Goal: Task Accomplishment & Management: Manage account settings

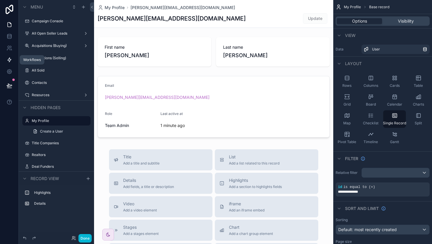
click at [10, 62] on icon at bounding box center [9, 60] width 6 height 6
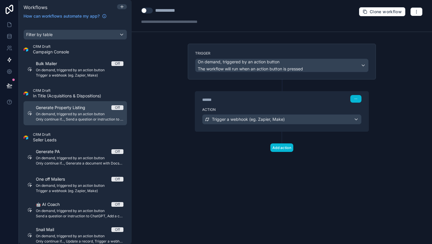
click at [117, 109] on div "Off" at bounding box center [117, 107] width 5 height 5
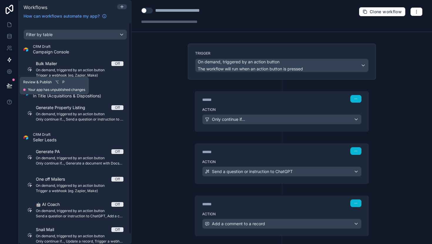
click at [10, 85] on icon at bounding box center [9, 86] width 6 height 6
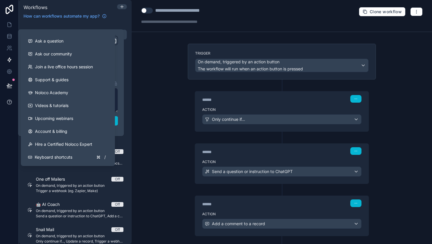
click at [9, 100] on icon at bounding box center [9, 102] width 4 height 4
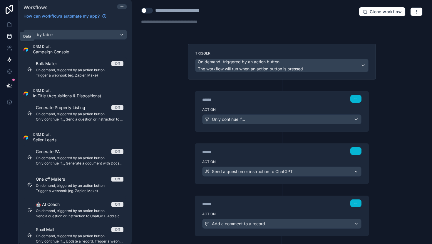
click at [8, 36] on icon at bounding box center [9, 36] width 6 height 6
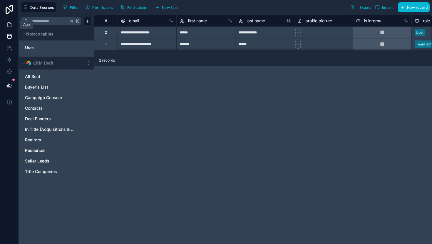
click at [9, 26] on icon at bounding box center [9, 25] width 6 height 6
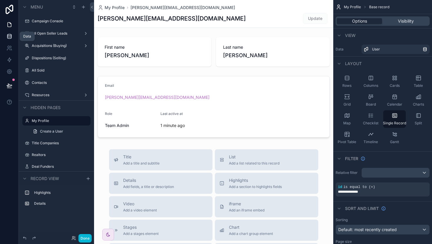
click at [10, 36] on icon at bounding box center [9, 36] width 6 height 6
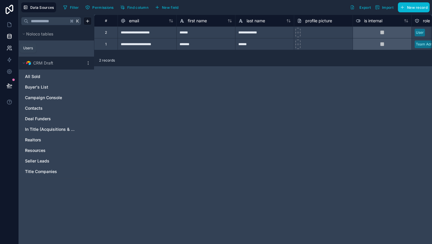
click at [9, 49] on icon at bounding box center [9, 48] width 6 height 6
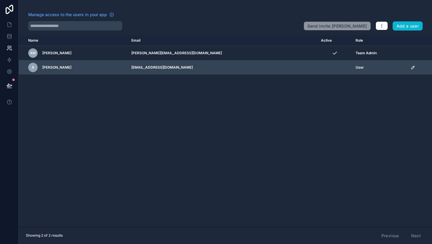
click at [411, 67] on icon "scrollable content" at bounding box center [412, 67] width 3 height 3
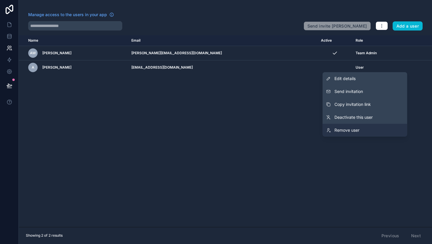
click at [351, 130] on span "Remove user" at bounding box center [346, 131] width 25 height 6
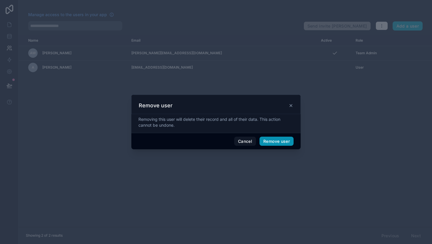
click at [279, 141] on button "Remove user" at bounding box center [276, 141] width 34 height 9
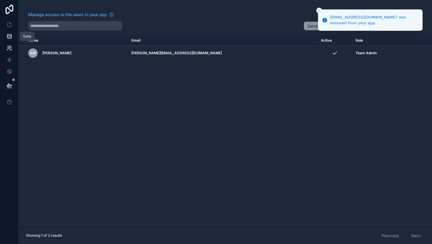
click at [8, 36] on icon at bounding box center [9, 34] width 4 height 1
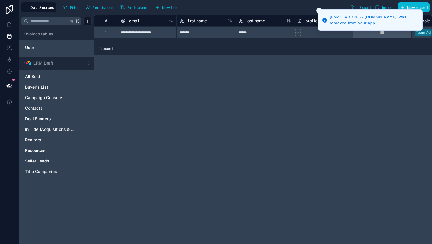
click at [318, 11] on icon "Close toast" at bounding box center [319, 11] width 4 height 4
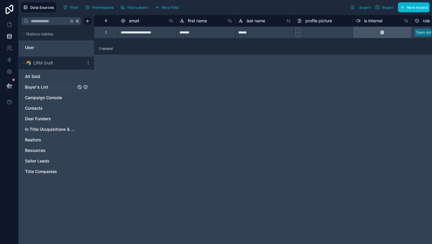
click at [41, 89] on span "Buyer's List" at bounding box center [36, 87] width 23 height 6
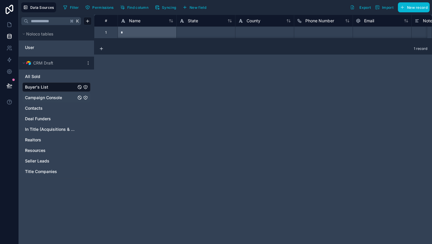
click at [43, 100] on span "Campaign Console" at bounding box center [43, 98] width 37 height 6
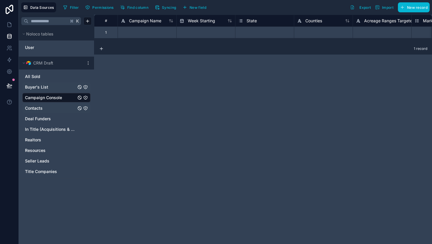
click at [38, 110] on span "Contacts" at bounding box center [34, 108] width 18 height 6
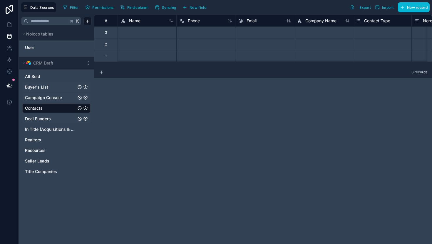
click at [41, 116] on span "Deal Funders" at bounding box center [38, 119] width 26 height 6
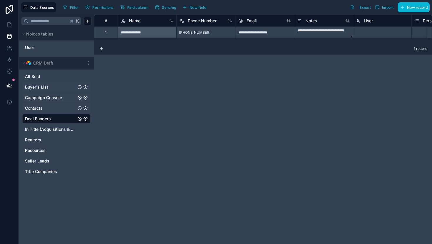
click at [104, 33] on div "1" at bounding box center [106, 32] width 24 height 12
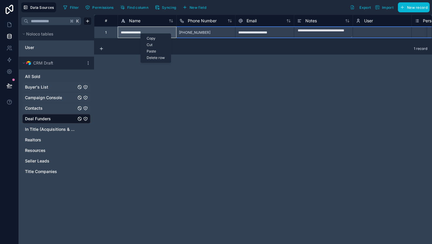
click at [155, 59] on div "Delete row" at bounding box center [156, 58] width 30 height 6
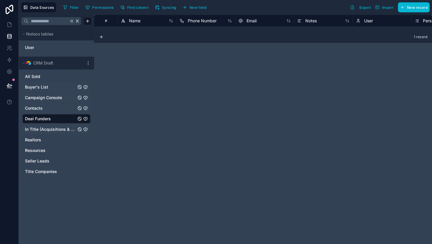
click at [48, 129] on span "In Title (Acquisitions & Dispositions)" at bounding box center [50, 130] width 51 height 6
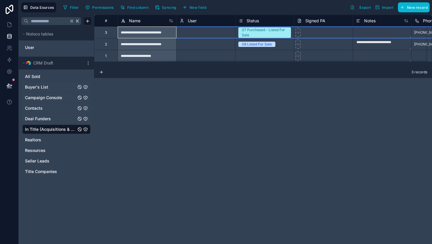
scroll to position [0, 0]
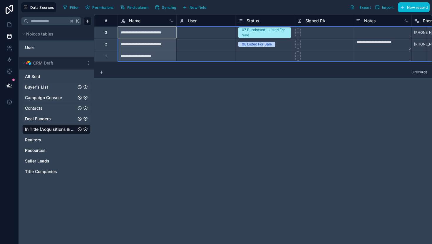
drag, startPoint x: 110, startPoint y: 33, endPoint x: 111, endPoint y: 60, distance: 27.0
click at [167, 70] on div "Delete rows 1 to 3" at bounding box center [171, 70] width 39 height 6
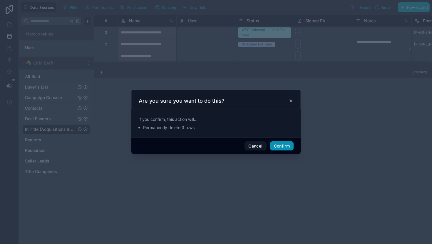
click at [281, 145] on button "Confirm" at bounding box center [282, 146] width 24 height 9
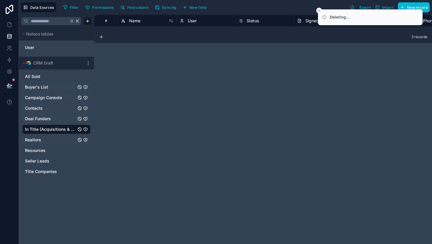
click at [43, 136] on div "Realtors" at bounding box center [56, 139] width 68 height 9
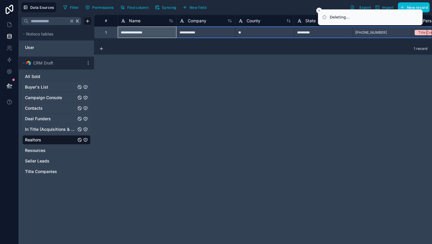
click at [105, 31] on div "1" at bounding box center [105, 32] width 1 height 5
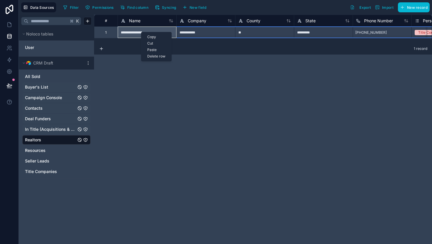
click at [161, 56] on div "Delete row" at bounding box center [156, 56] width 30 height 6
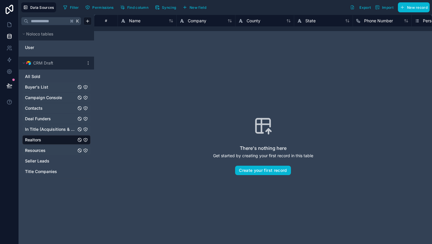
click at [44, 152] on span "Resources" at bounding box center [35, 151] width 21 height 6
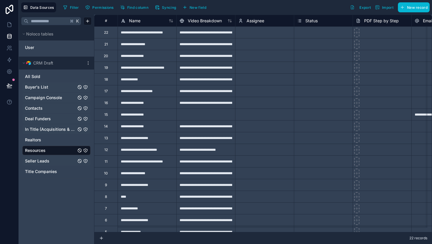
click at [37, 160] on span "Seller Leads" at bounding box center [37, 161] width 24 height 6
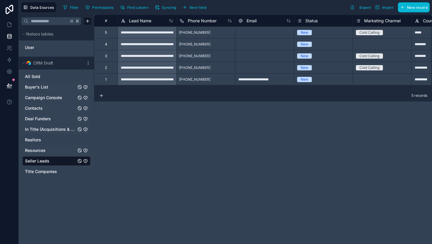
drag, startPoint x: 116, startPoint y: 90, endPoint x: 179, endPoint y: 86, distance: 63.0
click at [187, 86] on div "**********" at bounding box center [263, 52] width 338 height 75
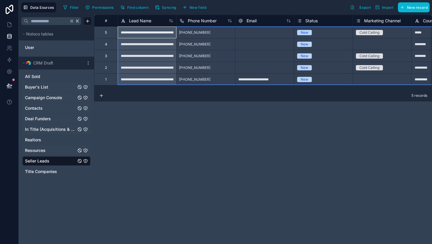
drag, startPoint x: 106, startPoint y: 31, endPoint x: 111, endPoint y: 86, distance: 54.9
click at [111, 86] on div "**********" at bounding box center [263, 52] width 338 height 75
click at [157, 80] on div "Delete rows 1 to 5" at bounding box center [160, 80] width 38 height 6
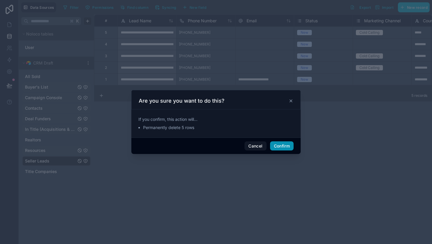
click at [279, 147] on button "Confirm" at bounding box center [282, 146] width 24 height 9
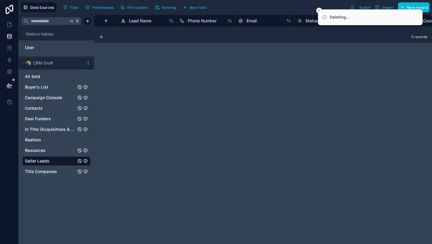
click at [41, 167] on div "Title Companies" at bounding box center [56, 171] width 68 height 9
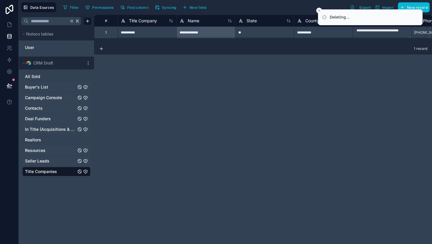
click at [105, 34] on div "1" at bounding box center [105, 32] width 1 height 5
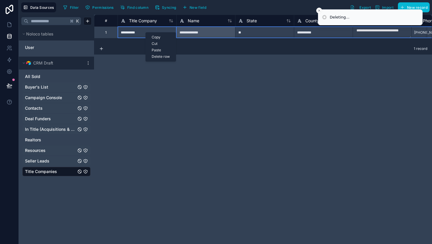
click at [159, 57] on div "Delete row" at bounding box center [161, 56] width 30 height 6
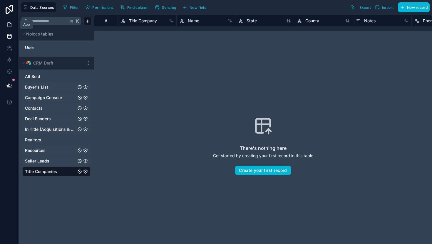
click at [9, 26] on icon at bounding box center [9, 25] width 6 height 6
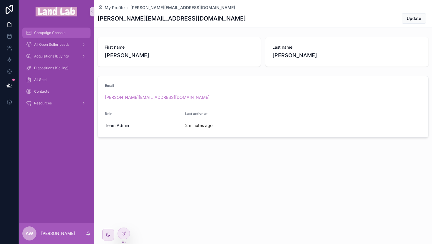
click at [48, 33] on span "Campaign Console" at bounding box center [49, 33] width 31 height 5
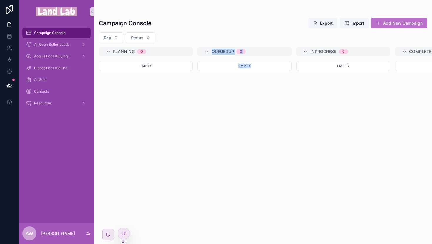
drag, startPoint x: 188, startPoint y: 232, endPoint x: 269, endPoint y: 238, distance: 81.3
click at [282, 237] on div "Planning 0 Empty QueuedUp 0 Empty InProgress 0 Empty Completed 0 Empty No value…" at bounding box center [263, 142] width 338 height 190
click at [10, 35] on icon at bounding box center [9, 36] width 6 height 6
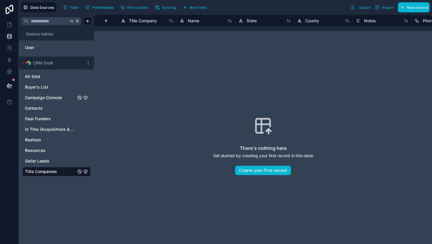
click at [49, 97] on span "Campaign Console" at bounding box center [43, 98] width 37 height 6
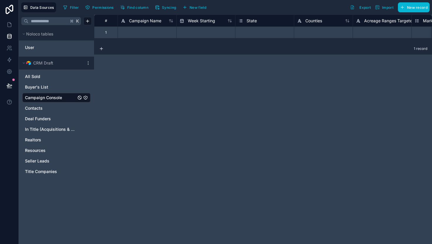
click at [106, 33] on div "1" at bounding box center [105, 32] width 1 height 5
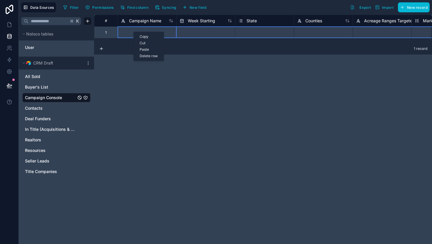
click at [150, 54] on div "Delete row" at bounding box center [149, 56] width 30 height 6
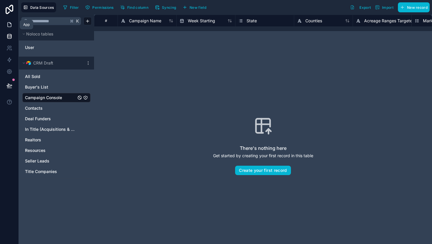
click at [10, 25] on icon at bounding box center [9, 25] width 6 height 6
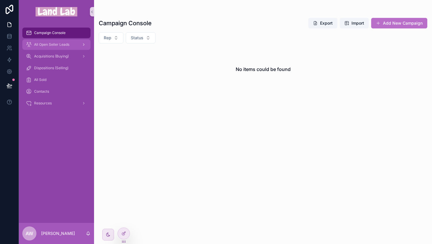
click at [56, 48] on div "All Open Seller Leads" at bounding box center [56, 44] width 61 height 9
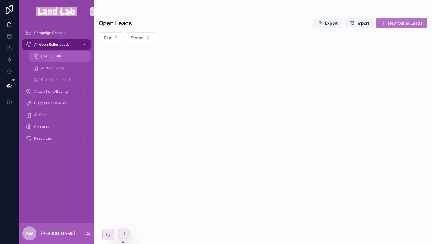
click at [53, 57] on span "[DATE] Calls" at bounding box center [51, 56] width 21 height 5
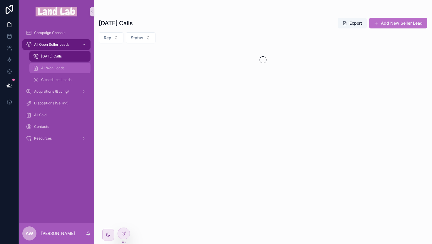
click at [56, 68] on span "All Won Leads" at bounding box center [52, 68] width 23 height 5
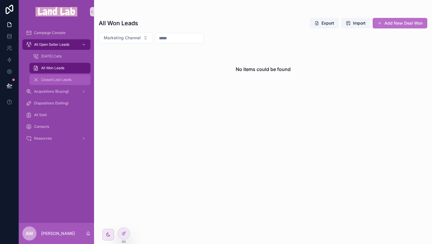
click at [58, 79] on span "Closed Lost Leads" at bounding box center [56, 80] width 30 height 5
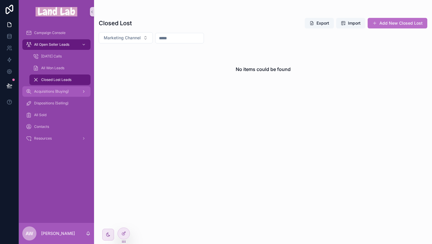
click at [48, 92] on span "Acquisitions (Buying)" at bounding box center [51, 91] width 35 height 5
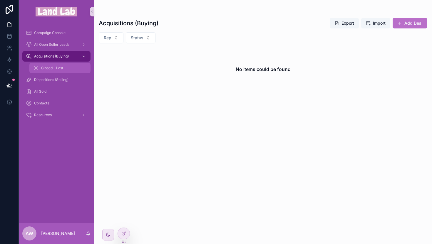
click at [53, 71] on div "Closed - Lost" at bounding box center [60, 67] width 54 height 9
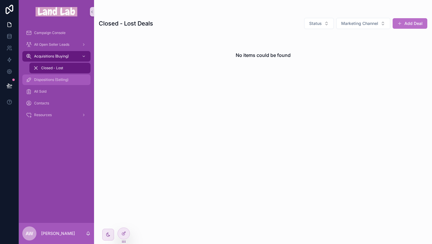
click at [48, 79] on span "Dispositions (Selling)" at bounding box center [51, 80] width 34 height 5
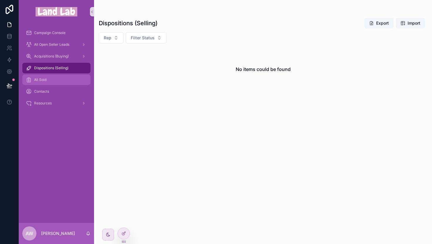
click at [42, 81] on span "All Sold" at bounding box center [40, 80] width 12 height 5
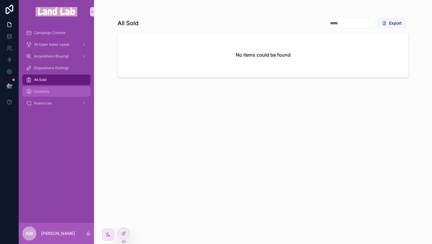
click at [45, 92] on span "Contacts" at bounding box center [41, 91] width 15 height 5
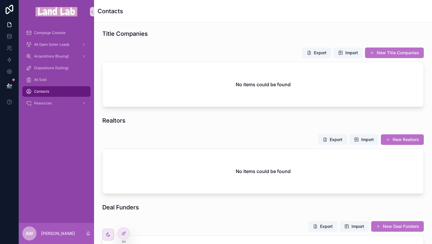
scroll to position [180, 0]
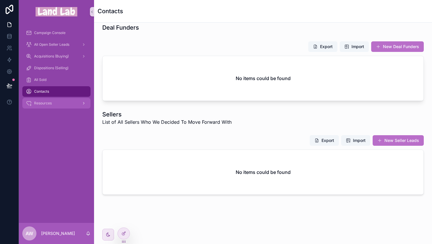
click at [49, 100] on div "Resources" at bounding box center [56, 103] width 61 height 9
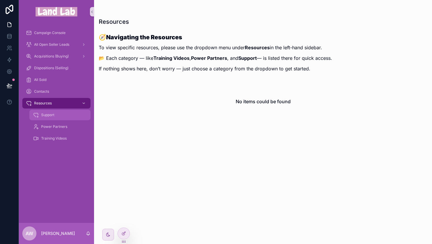
click at [53, 115] on span "Support" at bounding box center [47, 115] width 13 height 5
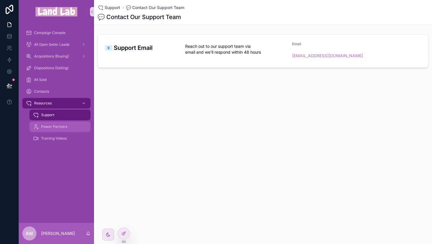
click at [54, 127] on span "Power Partners" at bounding box center [54, 127] width 26 height 5
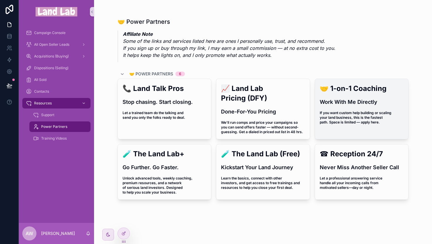
click at [363, 105] on h4 "Work With Me Directly" at bounding box center [362, 102] width 84 height 8
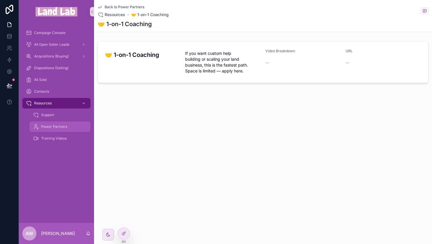
click at [58, 127] on span "Power Partners" at bounding box center [54, 127] width 26 height 5
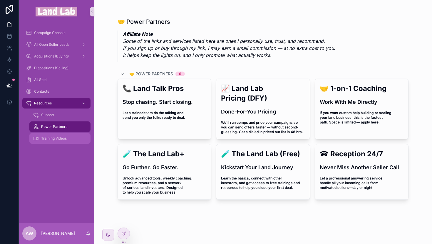
click at [56, 139] on span "Training Videos" at bounding box center [54, 138] width 26 height 5
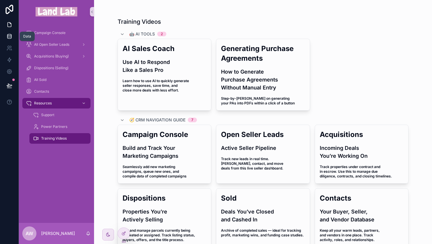
click at [11, 36] on icon at bounding box center [9, 36] width 6 height 6
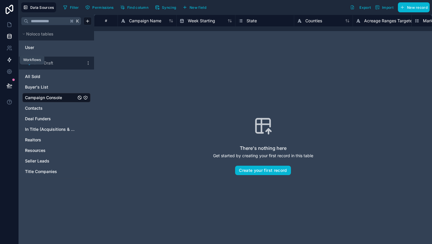
click at [11, 60] on icon at bounding box center [9, 60] width 6 height 6
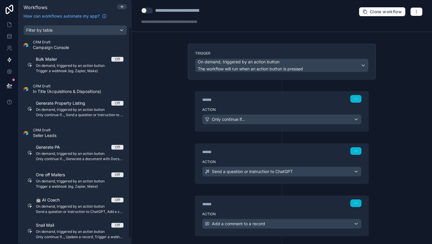
scroll to position [10, 0]
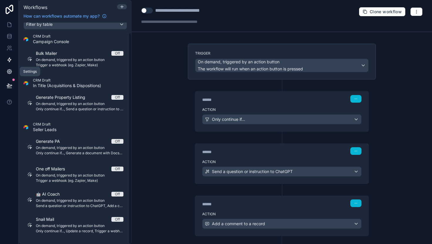
click at [9, 70] on icon at bounding box center [9, 72] width 6 height 6
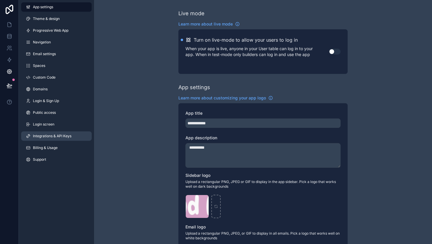
click at [56, 137] on span "Integrations & API Keys" at bounding box center [52, 136] width 38 height 5
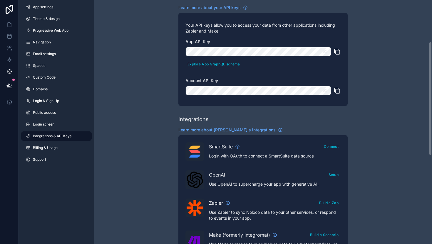
scroll to position [92, 0]
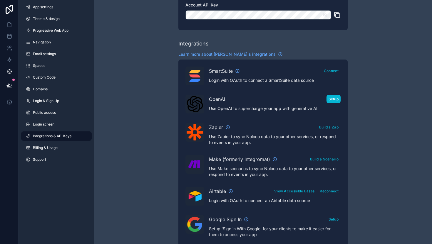
click at [333, 99] on button "Setup" at bounding box center [333, 99] width 14 height 9
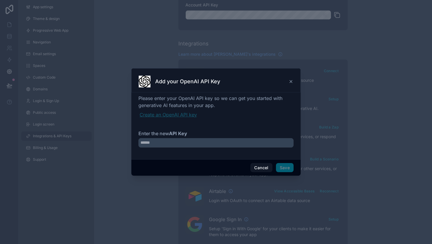
click at [161, 115] on link "Create an OpenAI API key" at bounding box center [217, 114] width 154 height 7
click at [176, 140] on input "Enter the new API Key" at bounding box center [215, 142] width 155 height 9
paste input "**********"
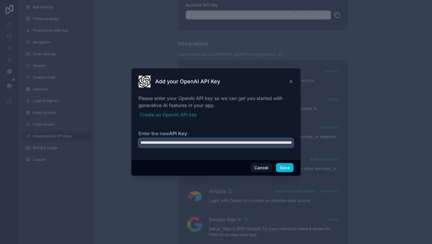
scroll to position [0, 249]
type input "**********"
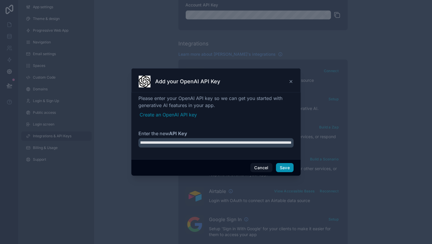
click at [288, 164] on button "Save" at bounding box center [285, 167] width 18 height 9
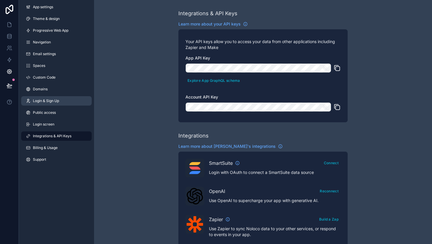
click at [52, 101] on span "Login & Sign Up" at bounding box center [46, 101] width 26 height 5
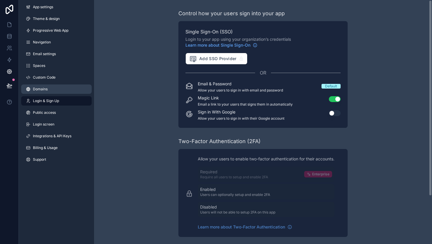
click at [45, 88] on span "Domains" at bounding box center [40, 89] width 15 height 5
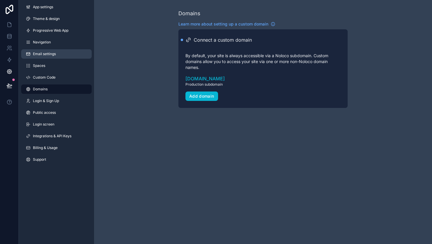
click at [51, 52] on span "Email settings" at bounding box center [44, 54] width 23 height 5
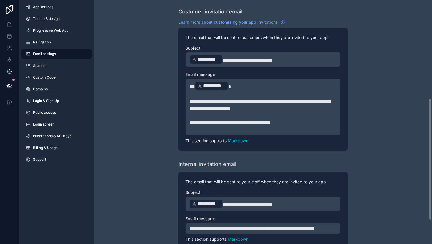
scroll to position [222, 0]
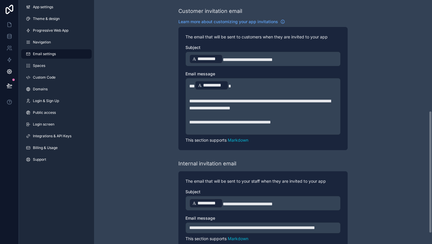
click at [291, 60] on p "**********" at bounding box center [262, 59] width 147 height 11
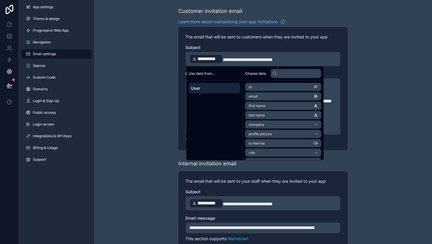
click at [260, 58] on span "**********" at bounding box center [248, 60] width 50 height 4
click at [383, 88] on div "**********" at bounding box center [263, 18] width 338 height 481
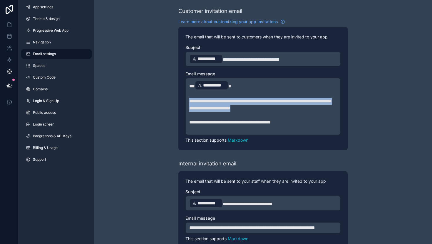
drag, startPoint x: 275, startPoint y: 108, endPoint x: 188, endPoint y: 100, distance: 87.6
click at [188, 100] on div "**********" at bounding box center [262, 106] width 155 height 57
click at [244, 101] on span "**********" at bounding box center [259, 104] width 141 height 11
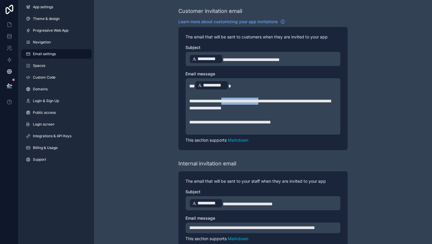
drag, startPoint x: 237, startPoint y: 100, endPoint x: 282, endPoint y: 101, distance: 45.3
click at [282, 101] on span "**********" at bounding box center [259, 104] width 141 height 11
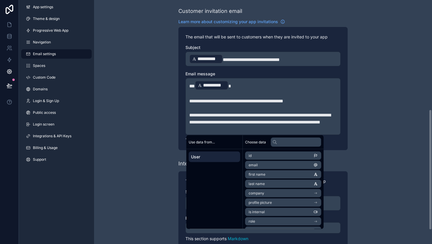
click at [374, 96] on div "**********" at bounding box center [263, 18] width 338 height 481
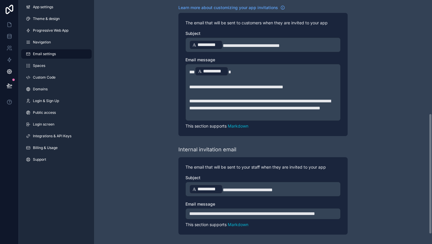
scroll to position [123, 0]
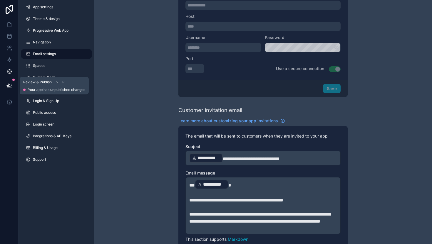
click at [10, 86] on icon at bounding box center [9, 86] width 6 height 6
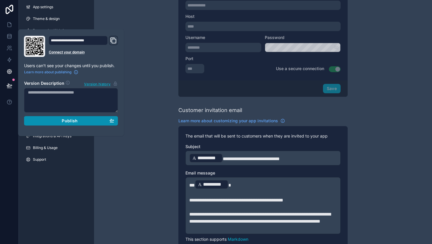
click at [68, 122] on span "Publish" at bounding box center [70, 120] width 16 height 5
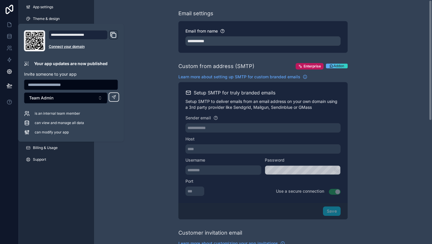
click at [151, 107] on div "**********" at bounding box center [263, 240] width 338 height 481
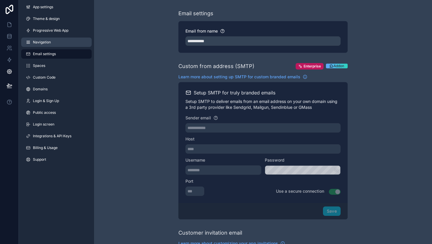
click at [48, 41] on span "Navigation" at bounding box center [42, 42] width 18 height 5
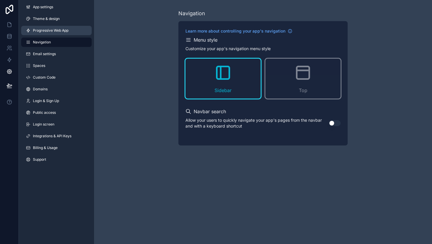
click at [50, 30] on span "Progressive Web App" at bounding box center [51, 30] width 36 height 5
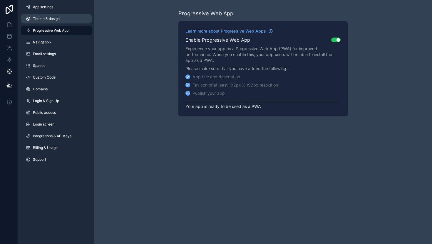
click at [47, 19] on span "Theme & design" at bounding box center [46, 18] width 27 height 5
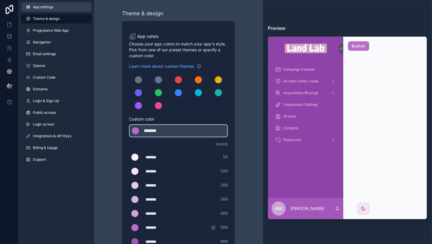
click at [44, 7] on span "App settings" at bounding box center [43, 7] width 20 height 5
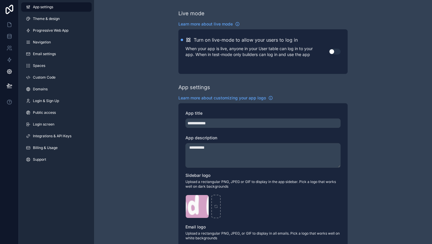
click at [334, 53] on button "Use setting" at bounding box center [335, 52] width 12 height 6
click at [122, 62] on div "**********" at bounding box center [263, 227] width 338 height 455
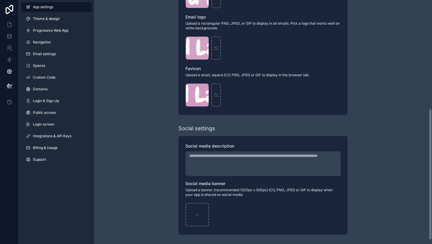
scroll to position [163, 0]
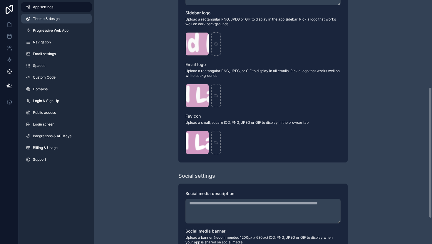
click at [50, 19] on span "Theme & design" at bounding box center [46, 18] width 27 height 5
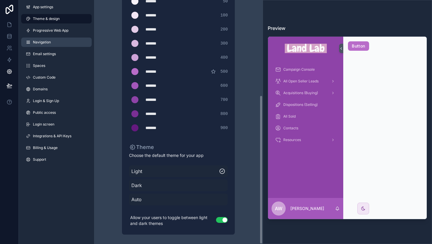
scroll to position [156, 0]
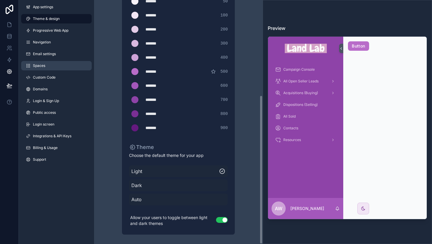
click at [39, 65] on span "Spaces" at bounding box center [39, 65] width 12 height 5
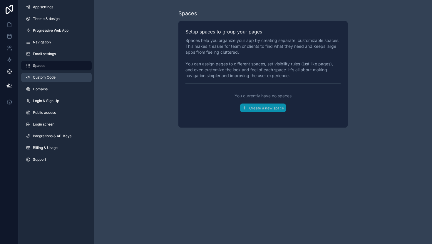
drag, startPoint x: 39, startPoint y: 74, endPoint x: 39, endPoint y: 78, distance: 3.5
click at [39, 74] on link "Custom Code" at bounding box center [56, 77] width 71 height 9
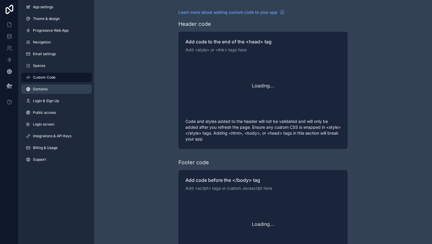
click at [41, 90] on span "Domains" at bounding box center [40, 89] width 15 height 5
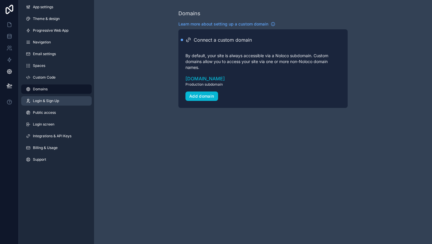
click at [41, 101] on span "Login & Sign Up" at bounding box center [46, 101] width 26 height 5
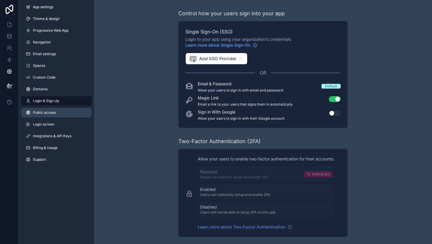
click at [47, 113] on span "Public access" at bounding box center [44, 112] width 23 height 5
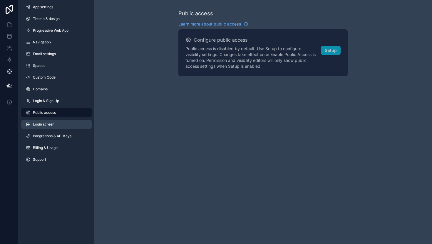
click at [47, 123] on span "Login screen" at bounding box center [43, 124] width 21 height 5
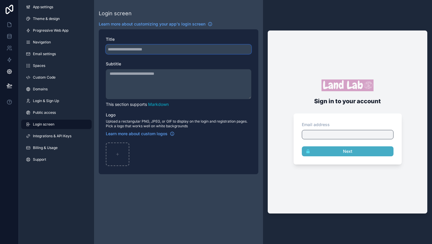
click at [143, 46] on input "Title" at bounding box center [178, 49] width 145 height 9
click at [159, 48] on input "Title" at bounding box center [178, 49] width 145 height 9
type input "**********"
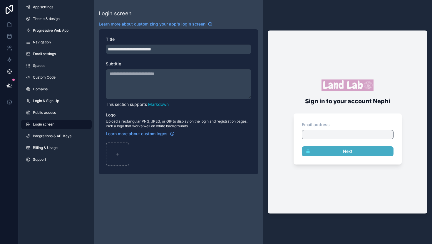
click at [157, 83] on textarea "Subtitle" at bounding box center [178, 84] width 145 height 30
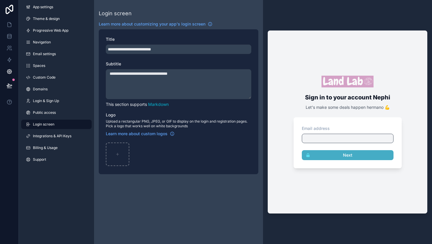
click at [187, 72] on textarea "**********" at bounding box center [178, 84] width 145 height 30
click at [252, 187] on div "**********" at bounding box center [178, 122] width 169 height 244
click at [188, 73] on textarea "**********" at bounding box center [178, 84] width 145 height 30
type textarea "**********"
click at [185, 185] on div "**********" at bounding box center [178, 122] width 169 height 244
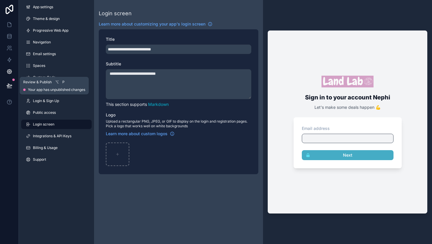
click at [4, 86] on button at bounding box center [9, 86] width 13 height 16
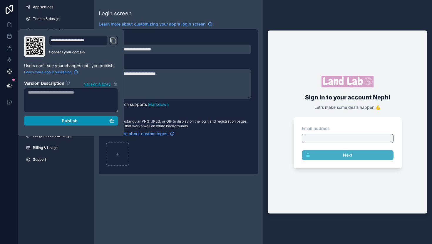
click at [63, 120] on span "Publish" at bounding box center [70, 120] width 16 height 5
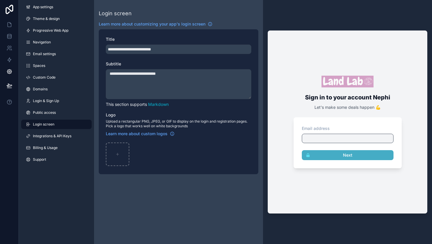
click at [192, 184] on div "**********" at bounding box center [178, 122] width 169 height 244
click at [48, 17] on span "Theme & design" at bounding box center [46, 18] width 27 height 5
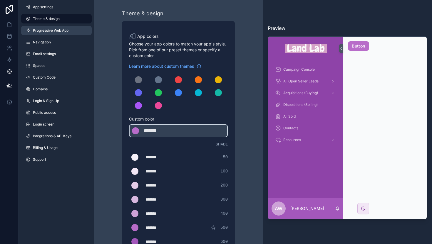
click at [45, 29] on span "Progressive Web App" at bounding box center [51, 30] width 36 height 5
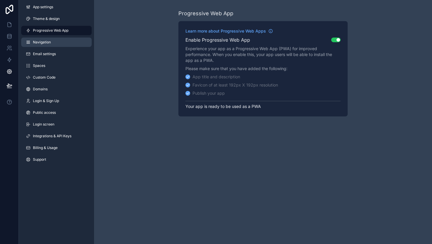
click at [47, 41] on span "Navigation" at bounding box center [42, 42] width 18 height 5
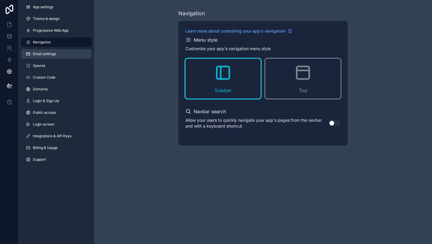
click at [44, 55] on span "Email settings" at bounding box center [44, 54] width 23 height 5
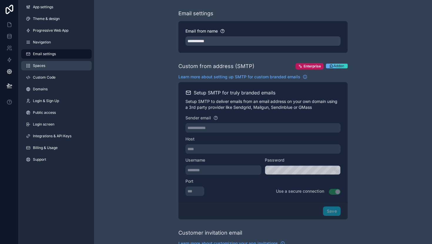
click at [46, 63] on link "Spaces" at bounding box center [56, 65] width 71 height 9
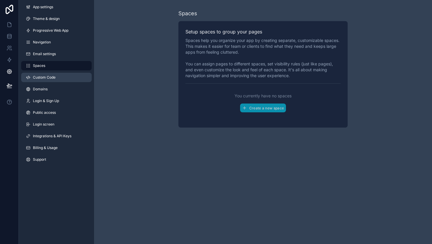
click at [45, 77] on span "Custom Code" at bounding box center [44, 77] width 23 height 5
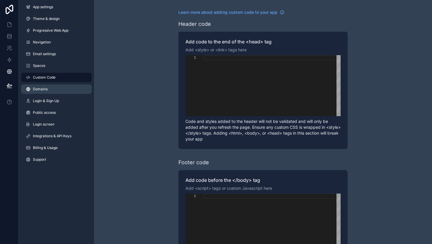
click at [46, 90] on span "Domains" at bounding box center [40, 89] width 15 height 5
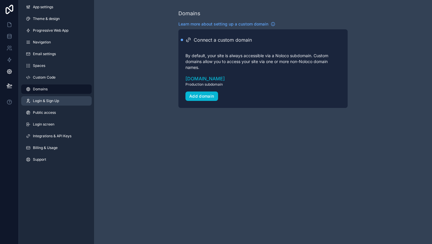
click at [46, 99] on span "Login & Sign Up" at bounding box center [46, 101] width 26 height 5
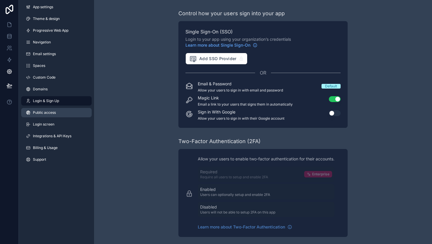
click at [49, 109] on link "Public access" at bounding box center [56, 112] width 71 height 9
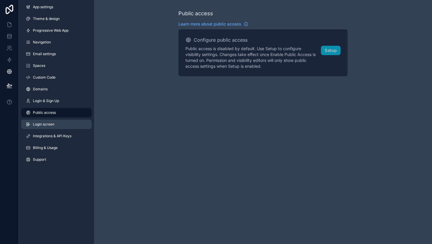
click at [49, 120] on link "Login screen" at bounding box center [56, 124] width 71 height 9
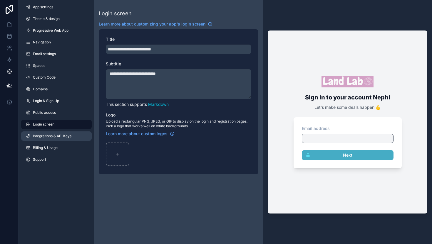
click at [50, 133] on link "Integrations & API Keys" at bounding box center [56, 136] width 71 height 9
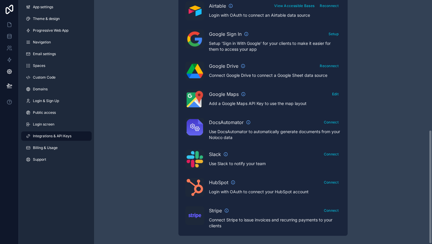
scroll to position [279, 0]
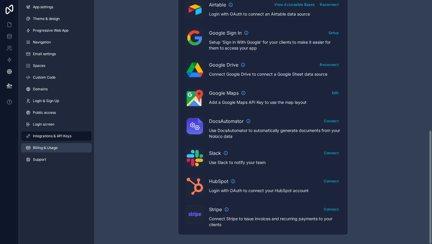
click at [50, 147] on span "Billing & Usage" at bounding box center [45, 148] width 25 height 5
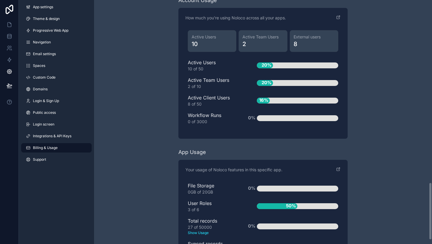
scroll to position [792, 0]
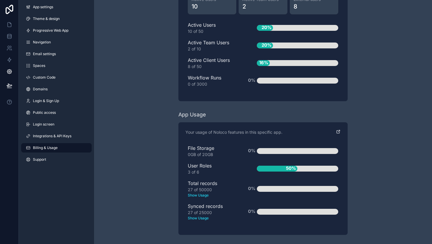
click at [338, 131] on icon "scrollable content" at bounding box center [338, 132] width 5 height 5
